Goal: Transaction & Acquisition: Purchase product/service

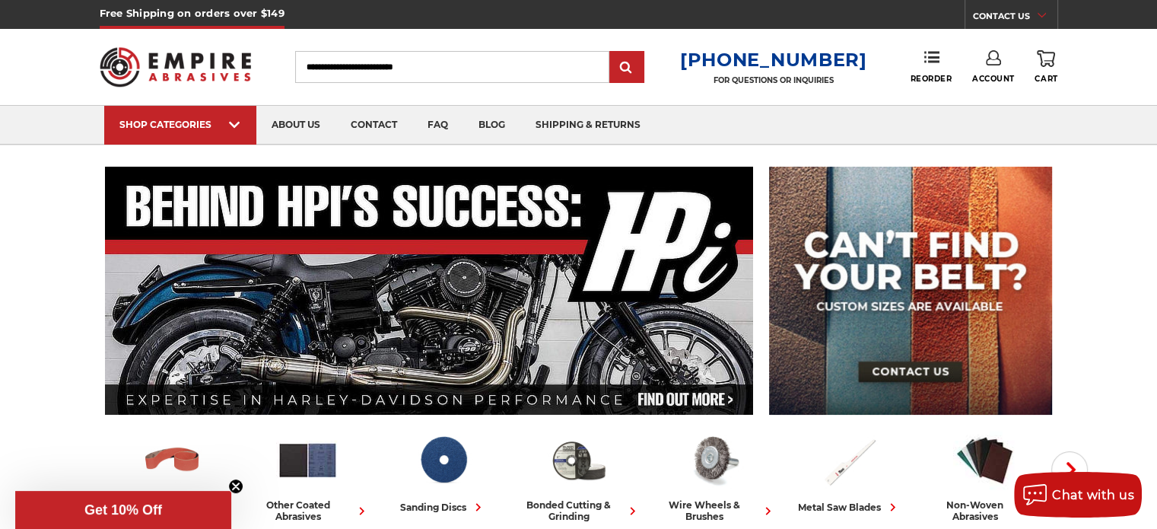
click at [987, 67] on link "Account" at bounding box center [993, 66] width 43 height 33
click at [989, 91] on link "Account" at bounding box center [993, 98] width 109 height 29
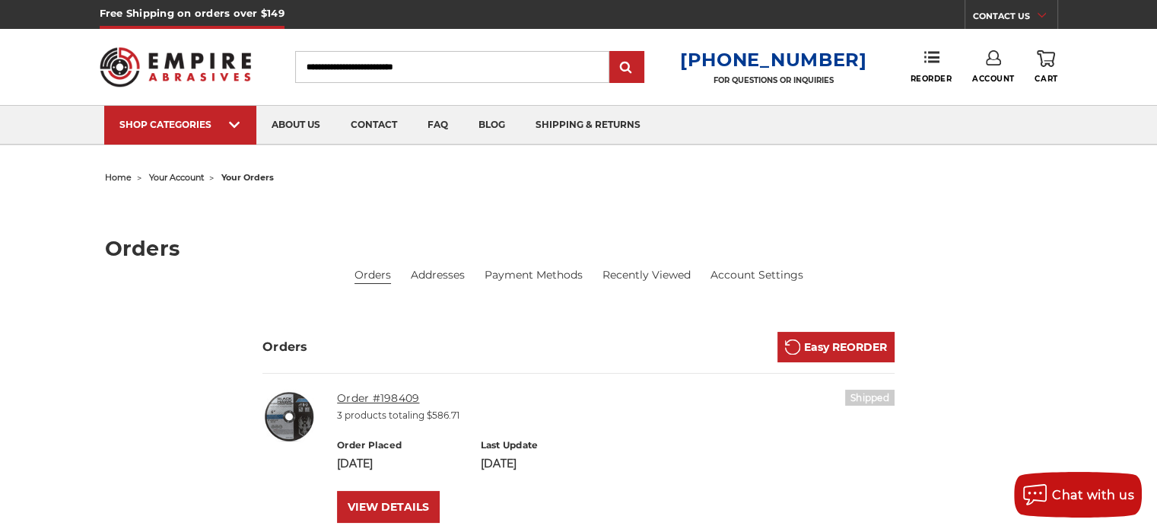
click at [405, 399] on link "Order #198409" at bounding box center [378, 398] width 82 height 14
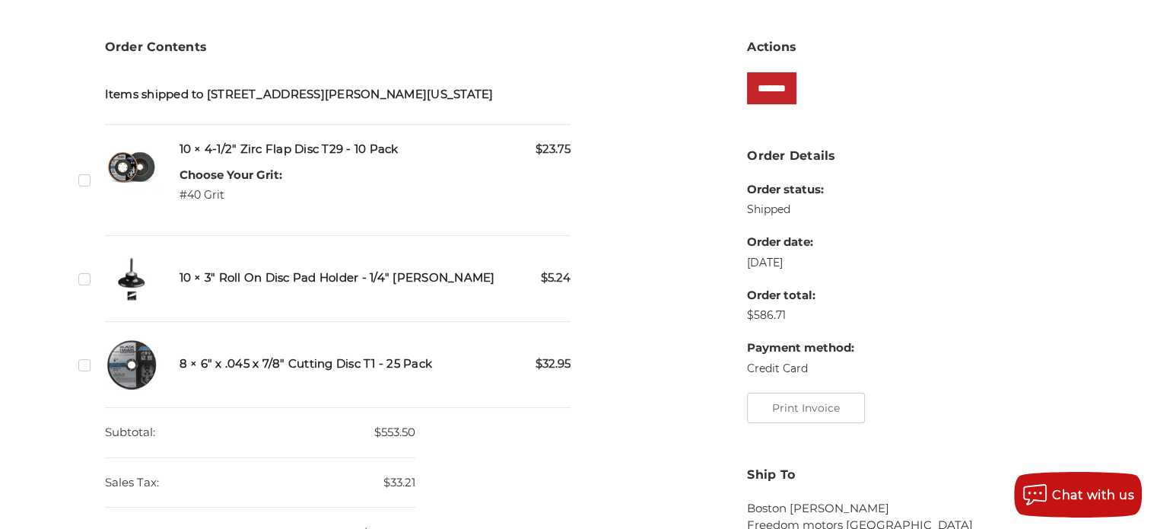
scroll to position [304, 0]
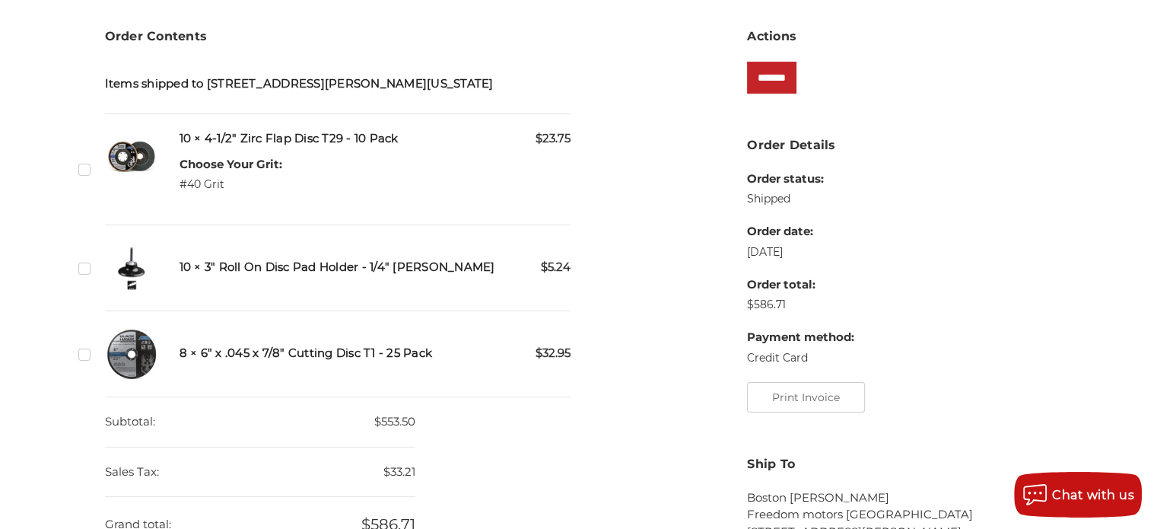
click at [85, 355] on label "Checkbox 539160 label" at bounding box center [86, 354] width 16 height 16
click at [784, 68] on input "*******" at bounding box center [771, 78] width 49 height 32
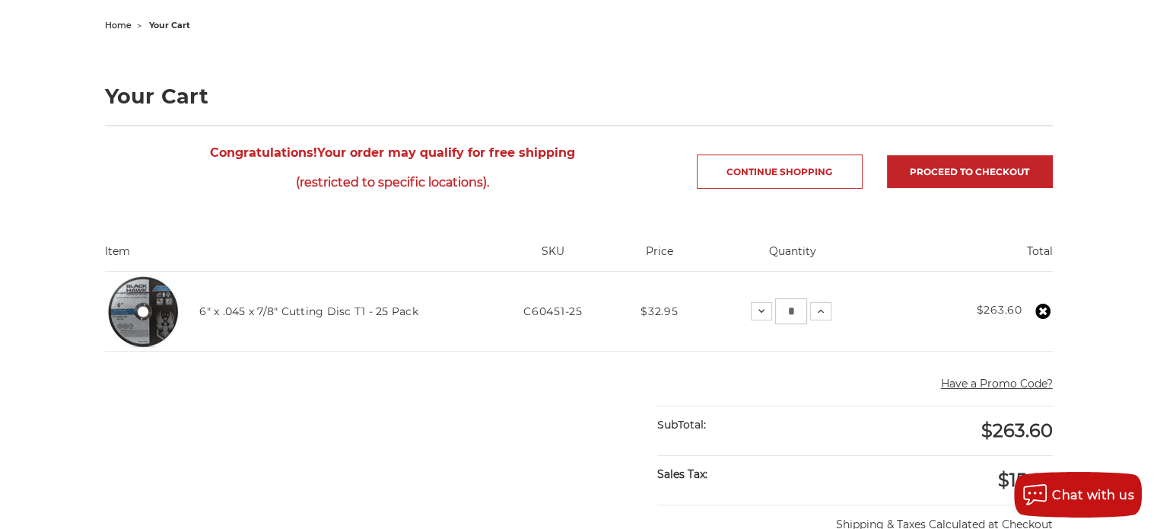
scroll to position [304, 0]
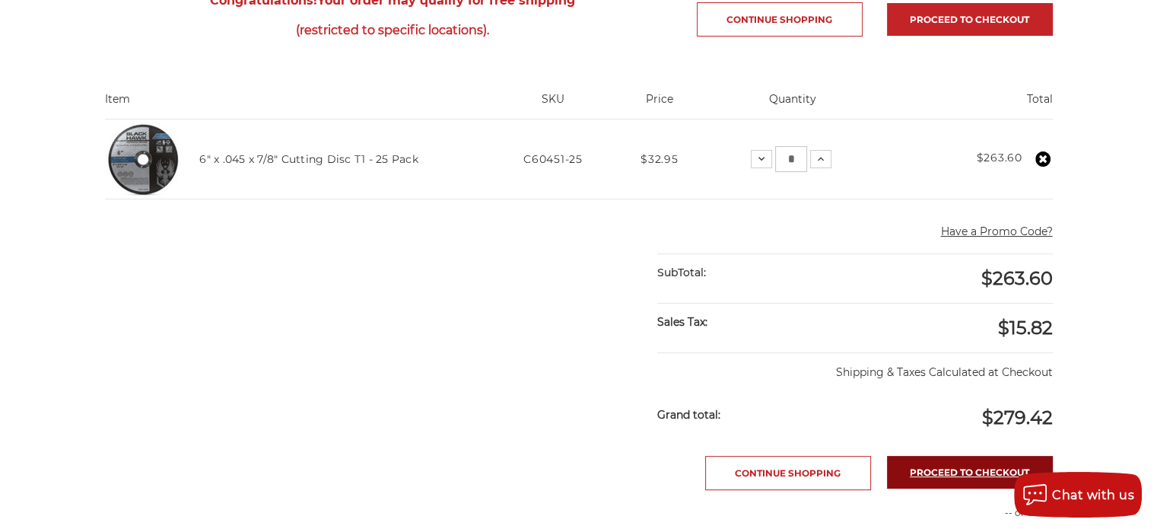
click at [956, 474] on link "Proceed to checkout" at bounding box center [970, 472] width 166 height 33
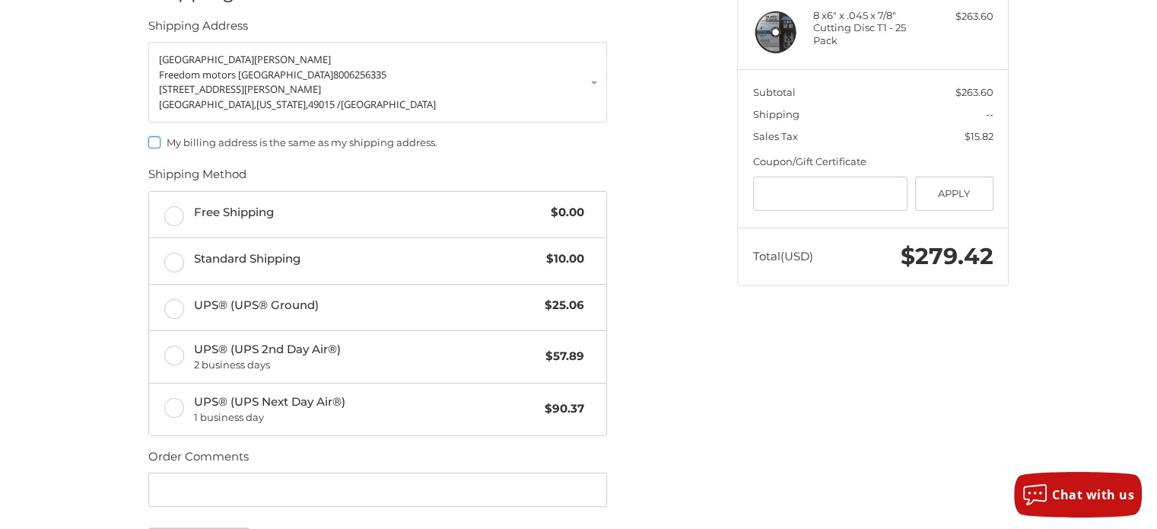
scroll to position [242, 0]
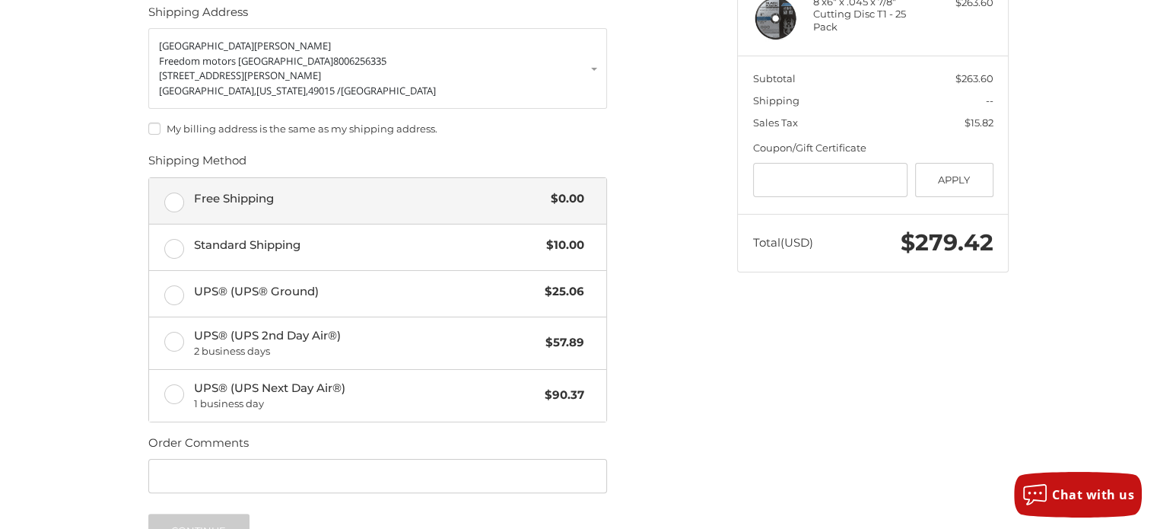
click at [180, 193] on label "Free Shipping $0.00" at bounding box center [377, 201] width 457 height 46
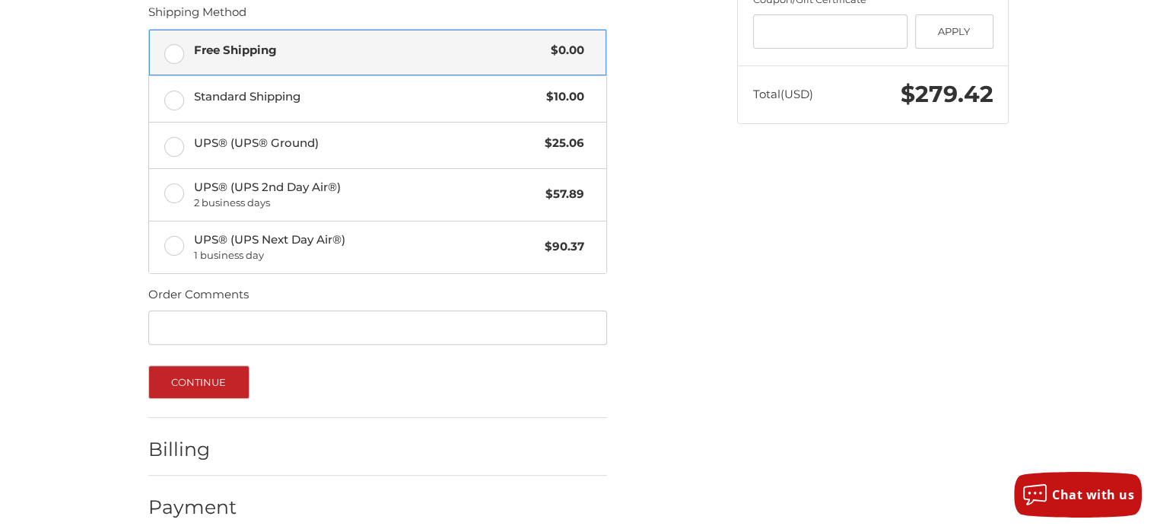
scroll to position [394, 0]
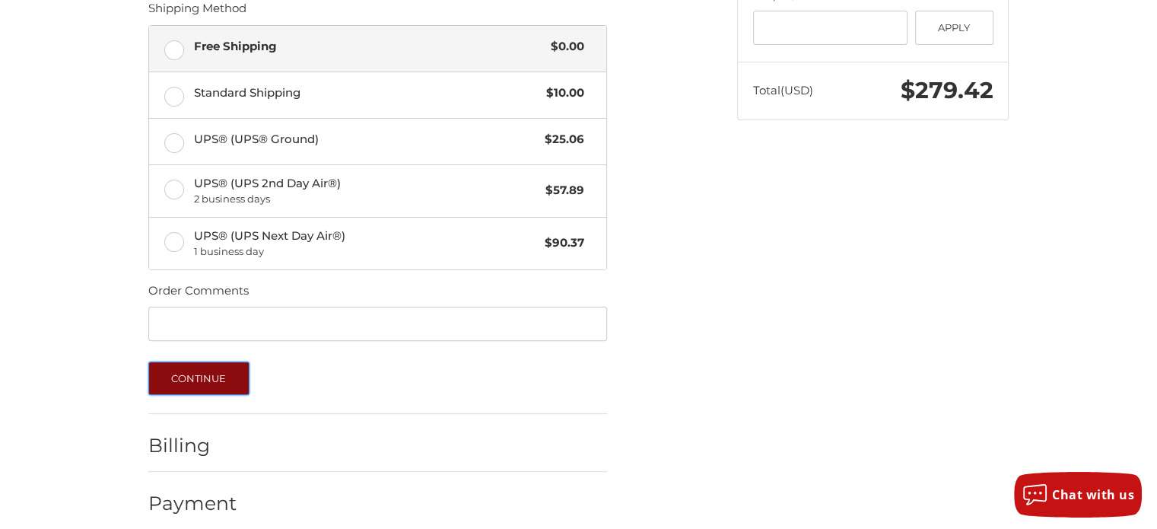
click at [193, 370] on button "Continue" at bounding box center [198, 377] width 101 height 33
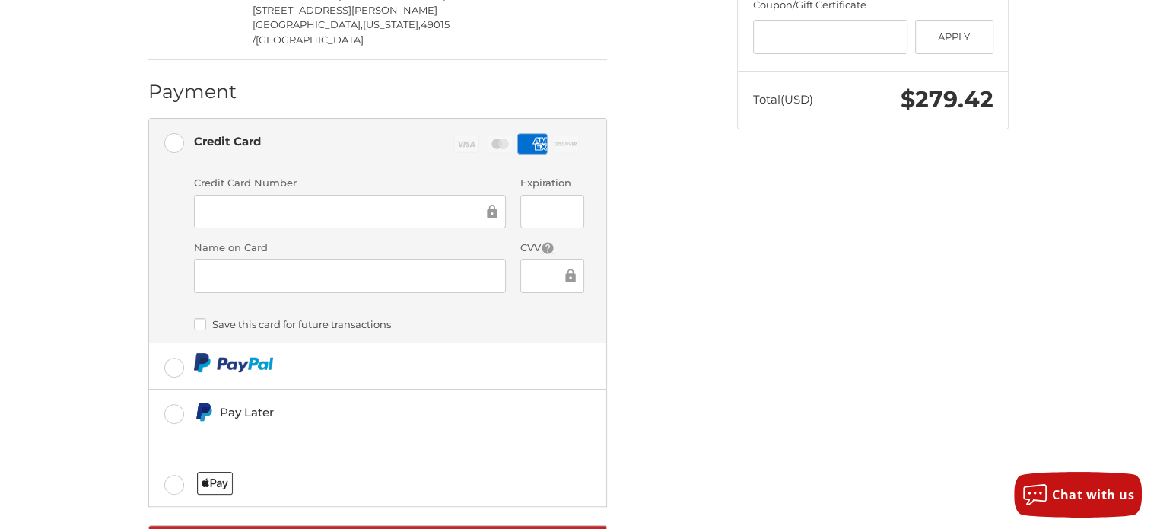
scroll to position [415, 0]
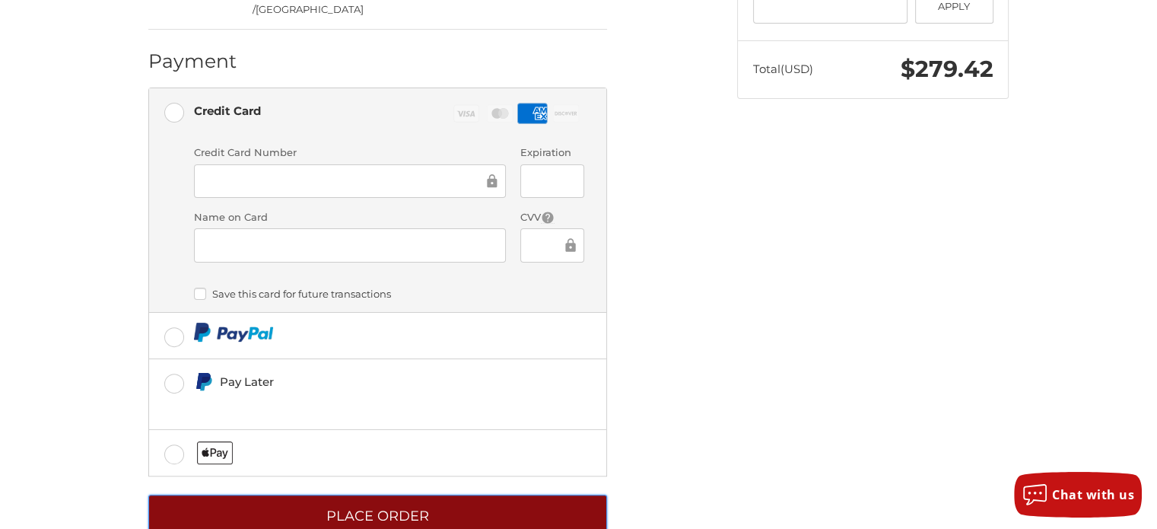
click at [450, 494] on button "Place Order" at bounding box center [377, 515] width 459 height 42
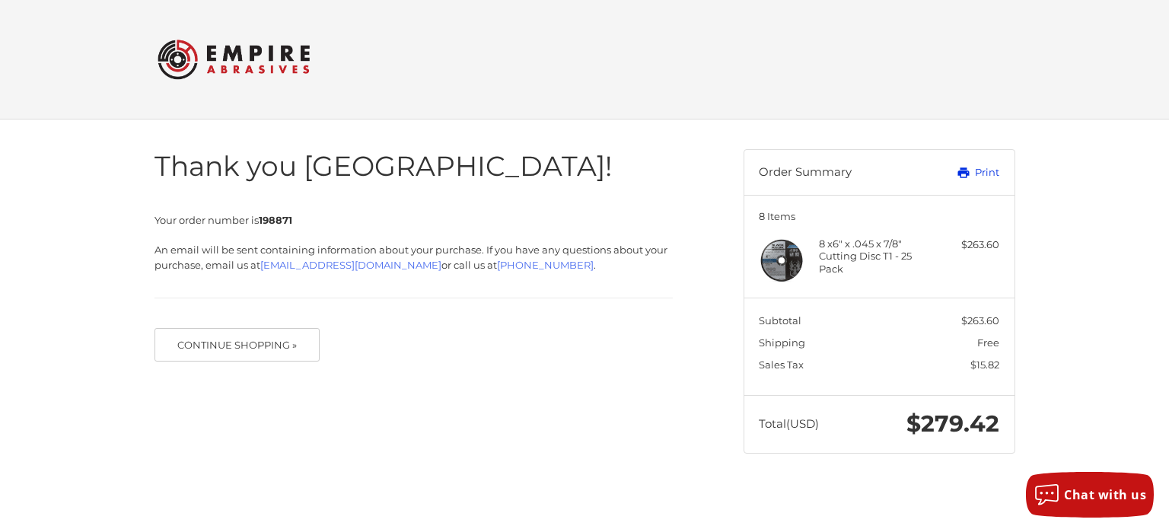
click at [977, 172] on link "Print" at bounding box center [961, 172] width 75 height 15
